Goal: Find specific page/section: Find specific page/section

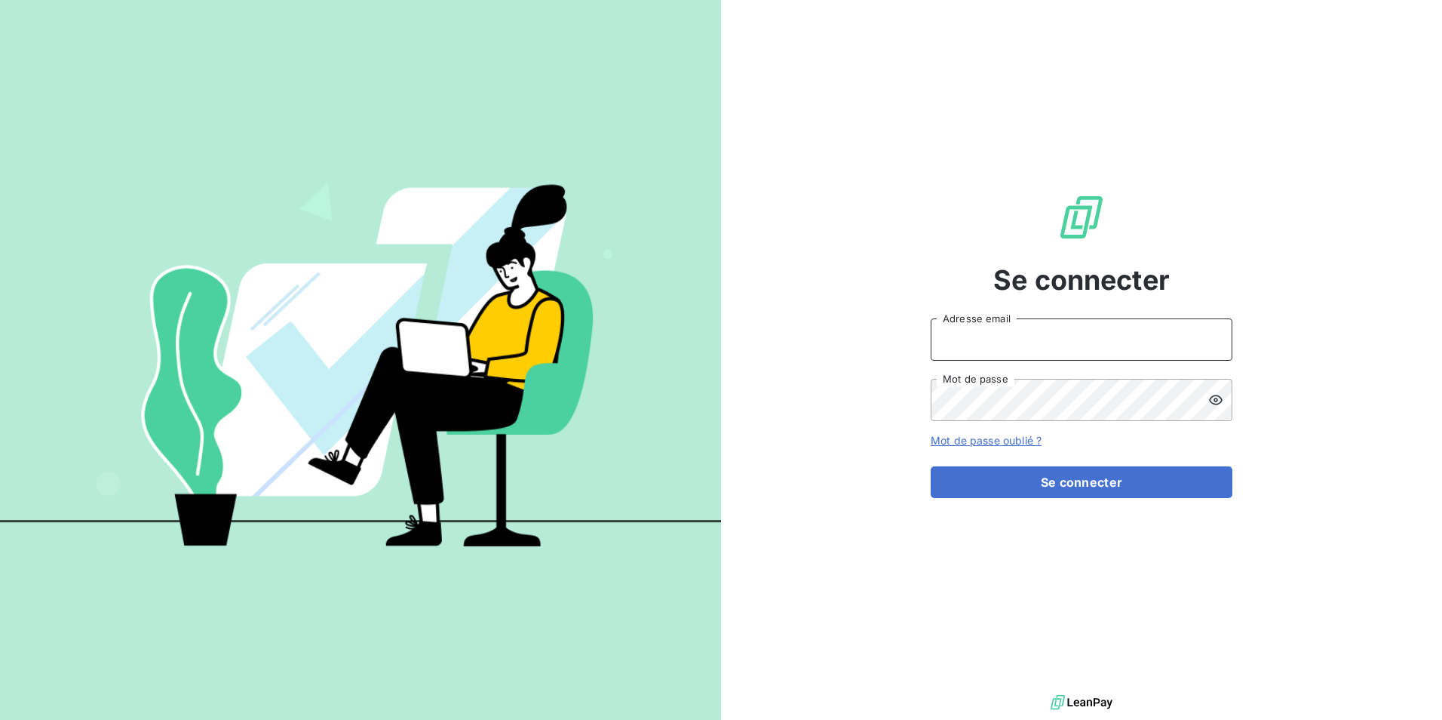
click at [1020, 339] on input "Adresse email" at bounding box center [1082, 339] width 302 height 42
type input "[EMAIL_ADDRESS][DOMAIN_NAME]"
click at [931, 466] on button "Se connecter" at bounding box center [1082, 482] width 302 height 32
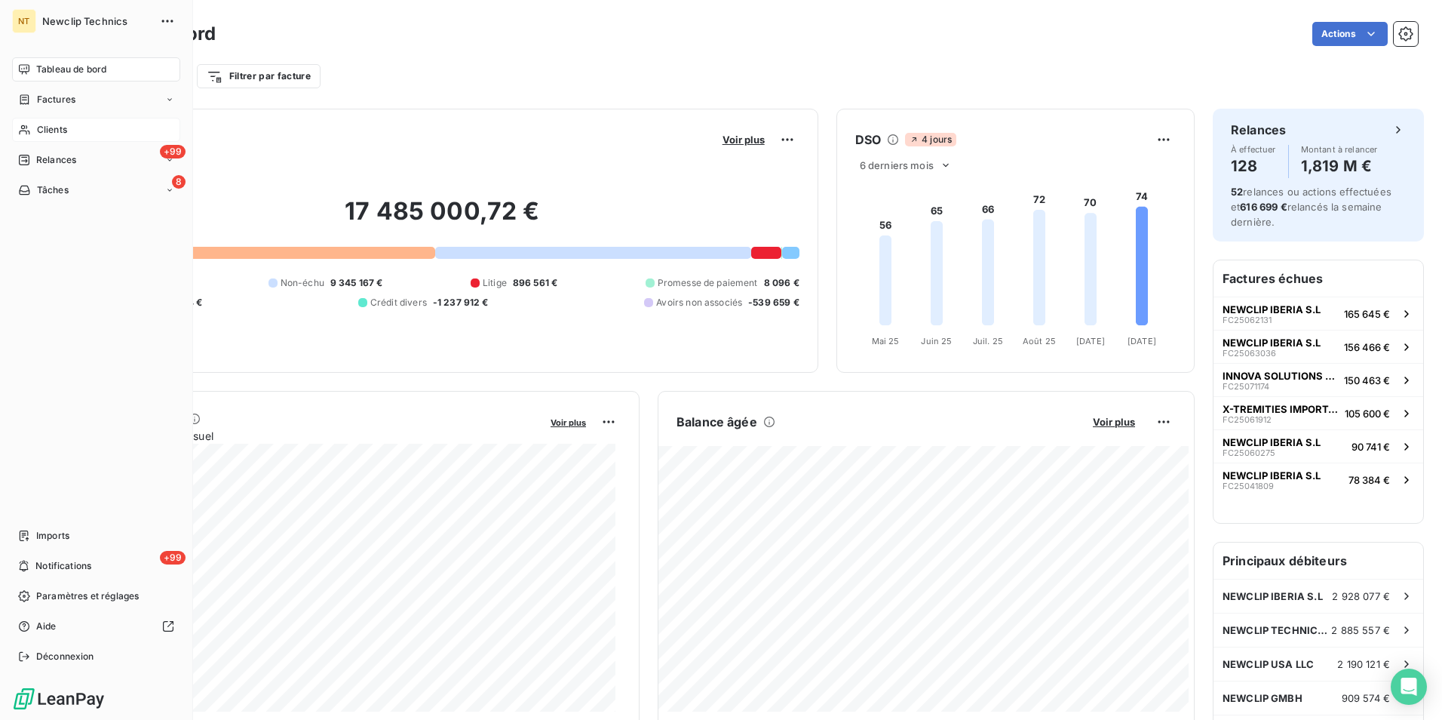
click at [89, 134] on div "Clients" at bounding box center [96, 130] width 168 height 24
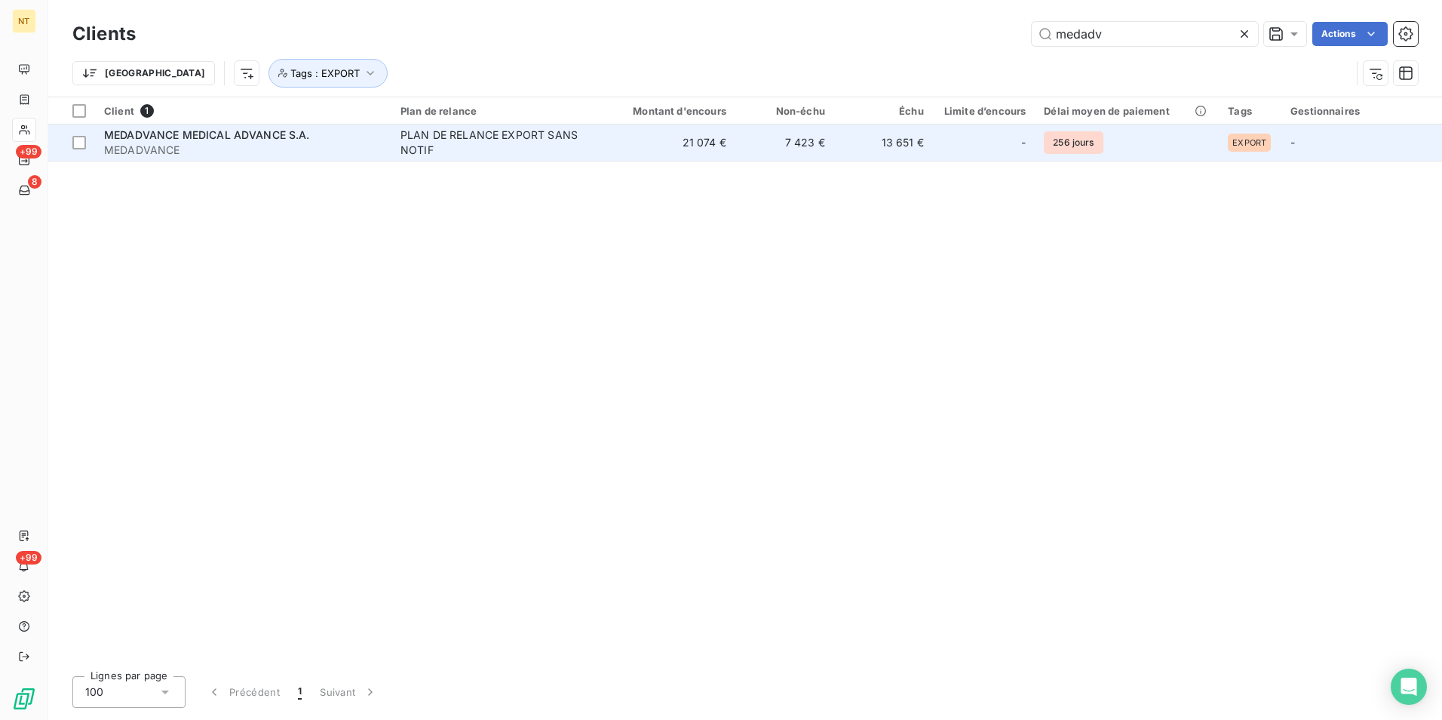
type input "medadv"
click at [818, 149] on td "7 423 €" at bounding box center [784, 142] width 99 height 36
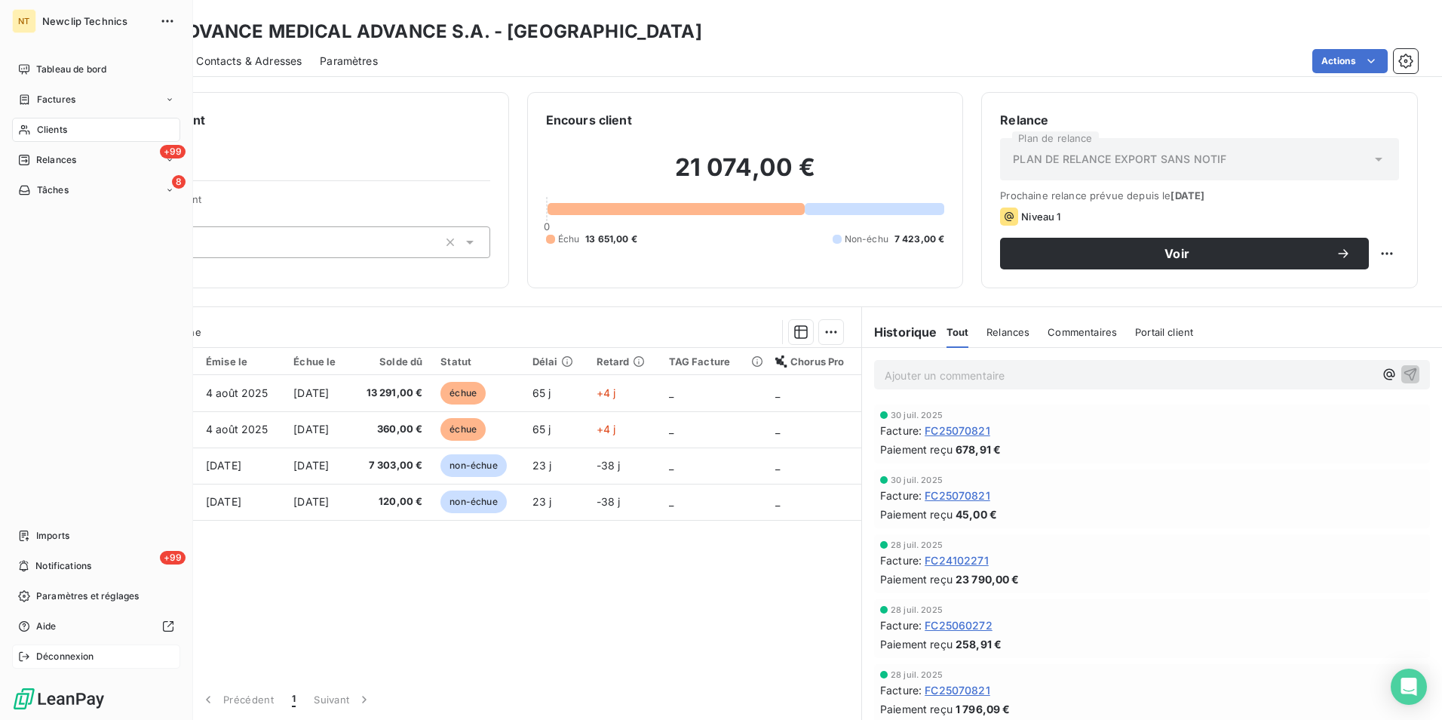
click at [68, 657] on span "Déconnexion" at bounding box center [65, 656] width 58 height 14
